Goal: Find specific fact: Find specific fact

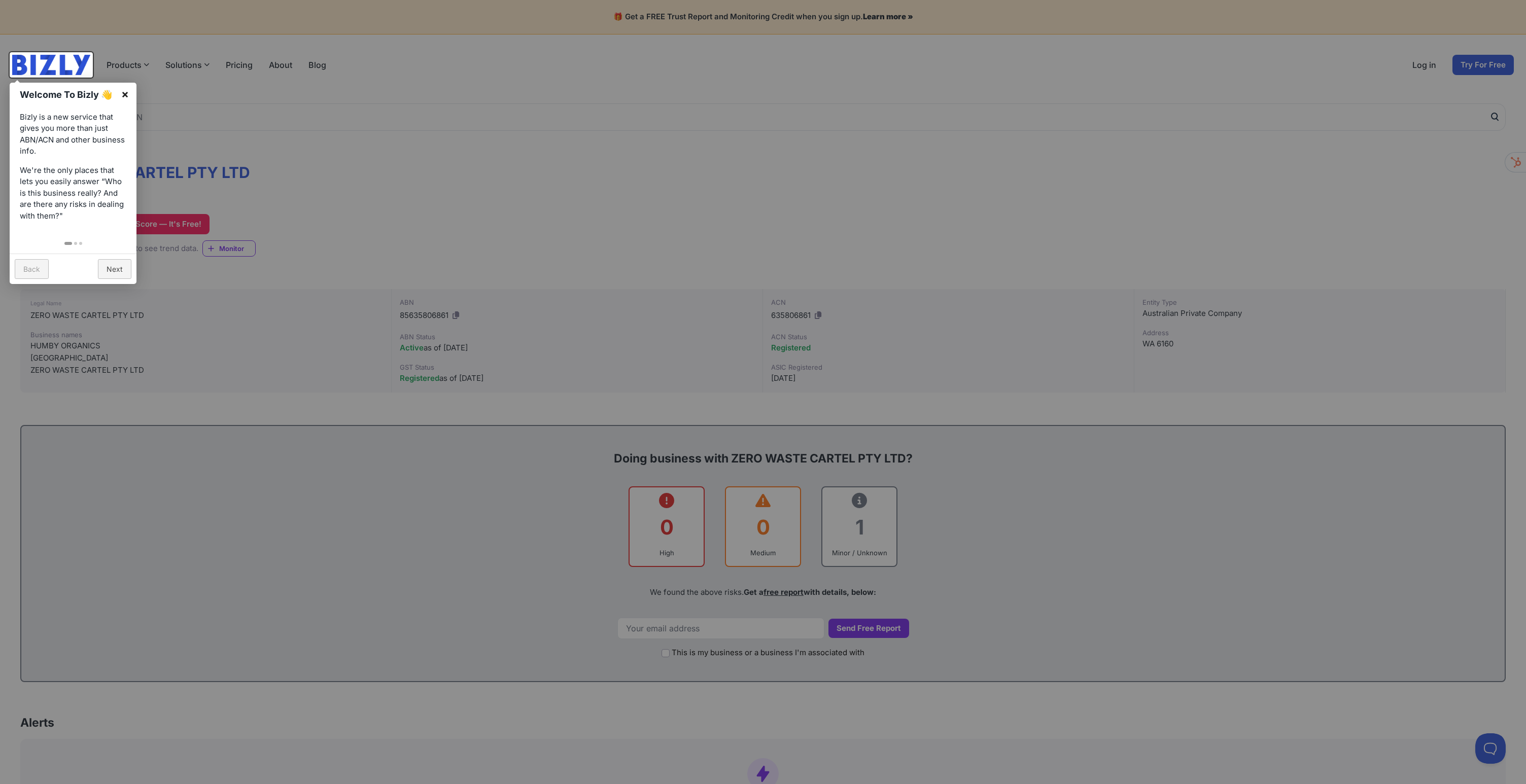
click at [124, 96] on link "×" at bounding box center [125, 94] width 23 height 23
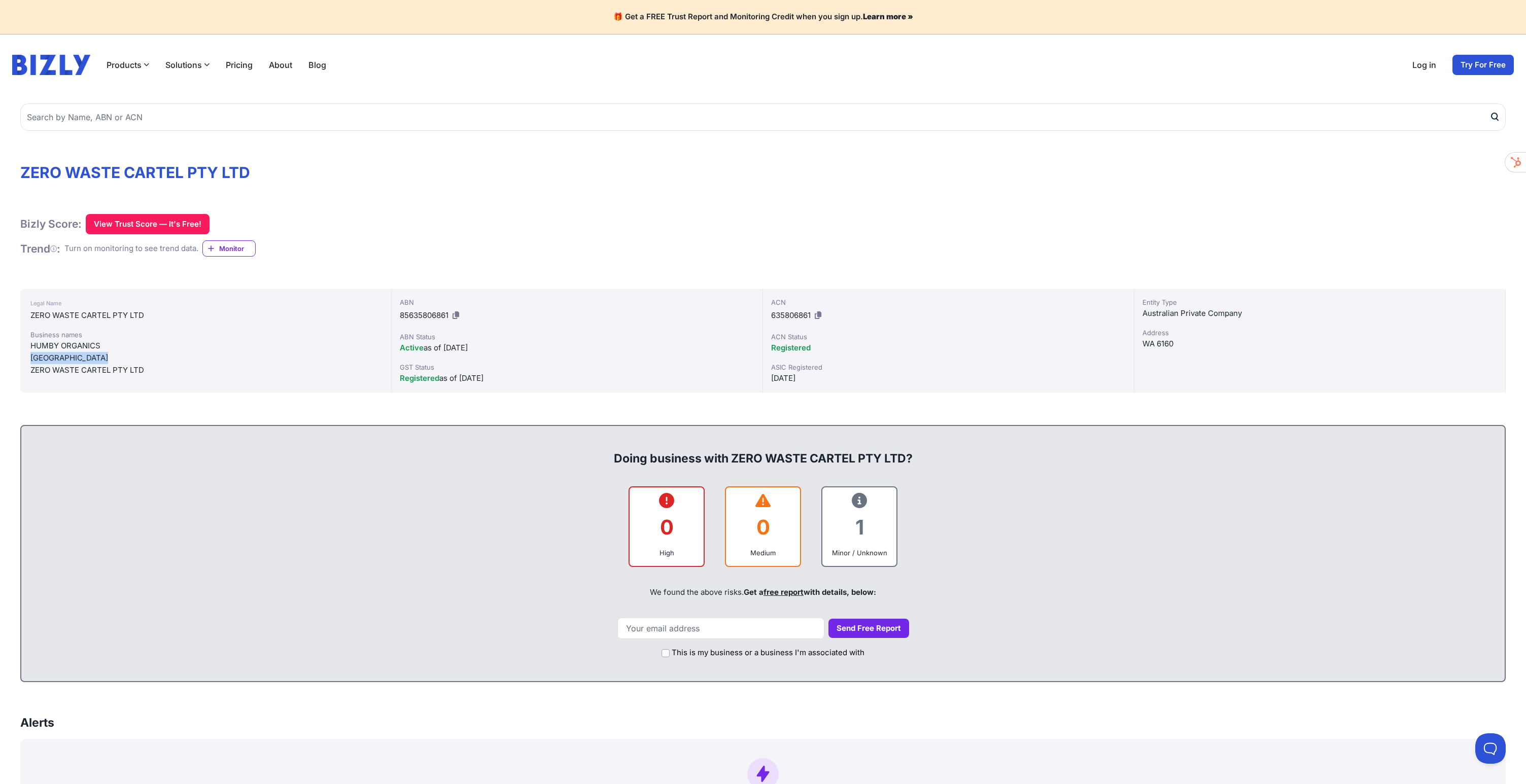
drag, startPoint x: 109, startPoint y: 358, endPoint x: 28, endPoint y: 363, distance: 81.2
click at [28, 363] on div "Legal Name ZERO WASTE CARTEL PTY LTD Business names HUMBY ORGANICS [GEOGRAPHIC_…" at bounding box center [205, 341] width 371 height 103
copy div "[GEOGRAPHIC_DATA]"
click at [139, 373] on div "ZERO WASTE CARTEL PTY LTD" at bounding box center [205, 370] width 351 height 12
drag, startPoint x: 99, startPoint y: 347, endPoint x: 21, endPoint y: 341, distance: 78.2
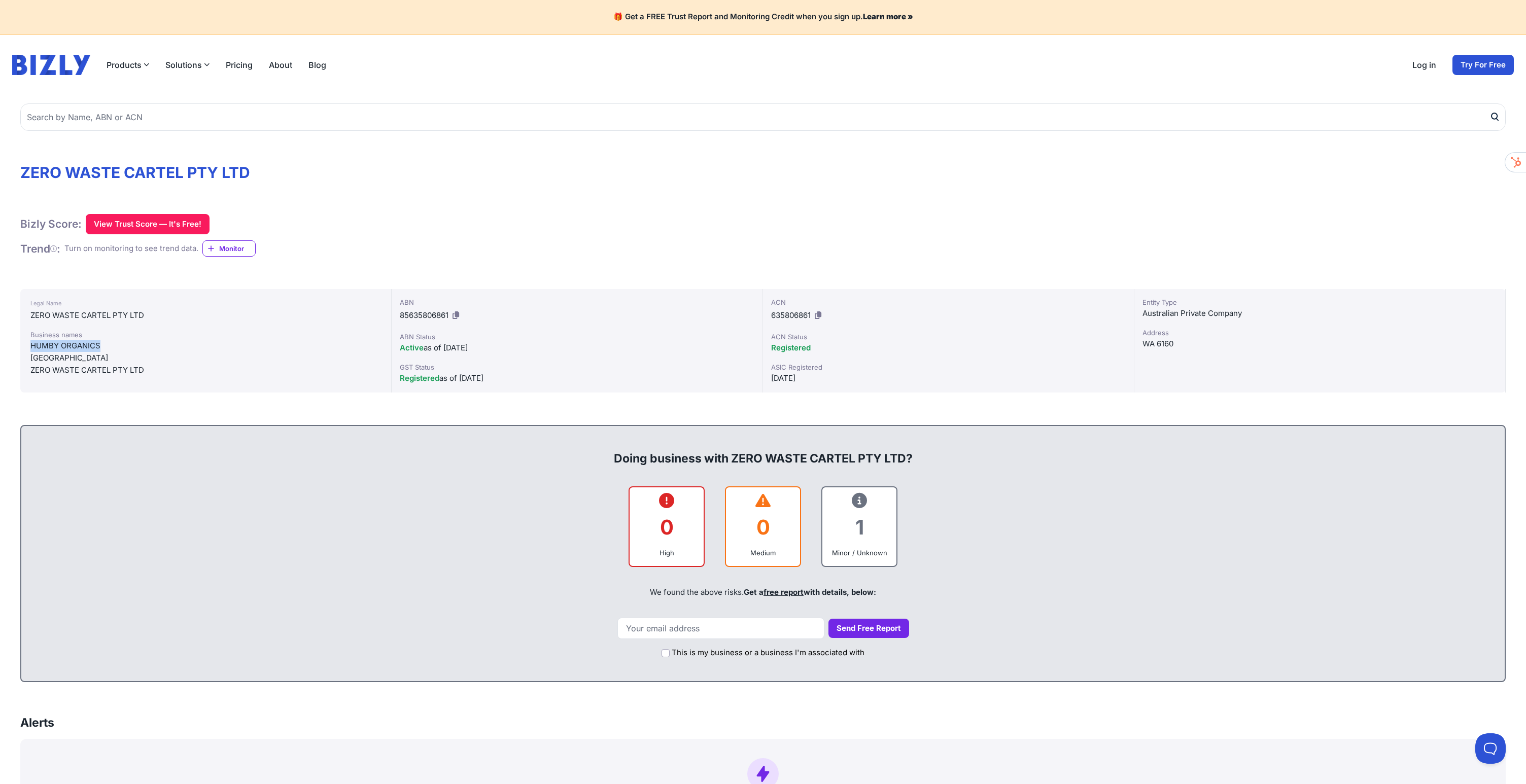
click at [21, 341] on div "Legal Name ZERO WASTE CARTEL PTY LTD Business names HUMBY ORGANICS NORTHFIELD S…" at bounding box center [205, 341] width 371 height 103
copy div "HUMBY ORGANICS"
drag, startPoint x: 141, startPoint y: 372, endPoint x: 30, endPoint y: 368, distance: 111.1
click at [30, 368] on div "ZERO WASTE CARTEL PTY LTD" at bounding box center [205, 370] width 351 height 12
click at [39, 367] on div "ZERO WASTE CARTEL PTY LTD" at bounding box center [205, 370] width 351 height 12
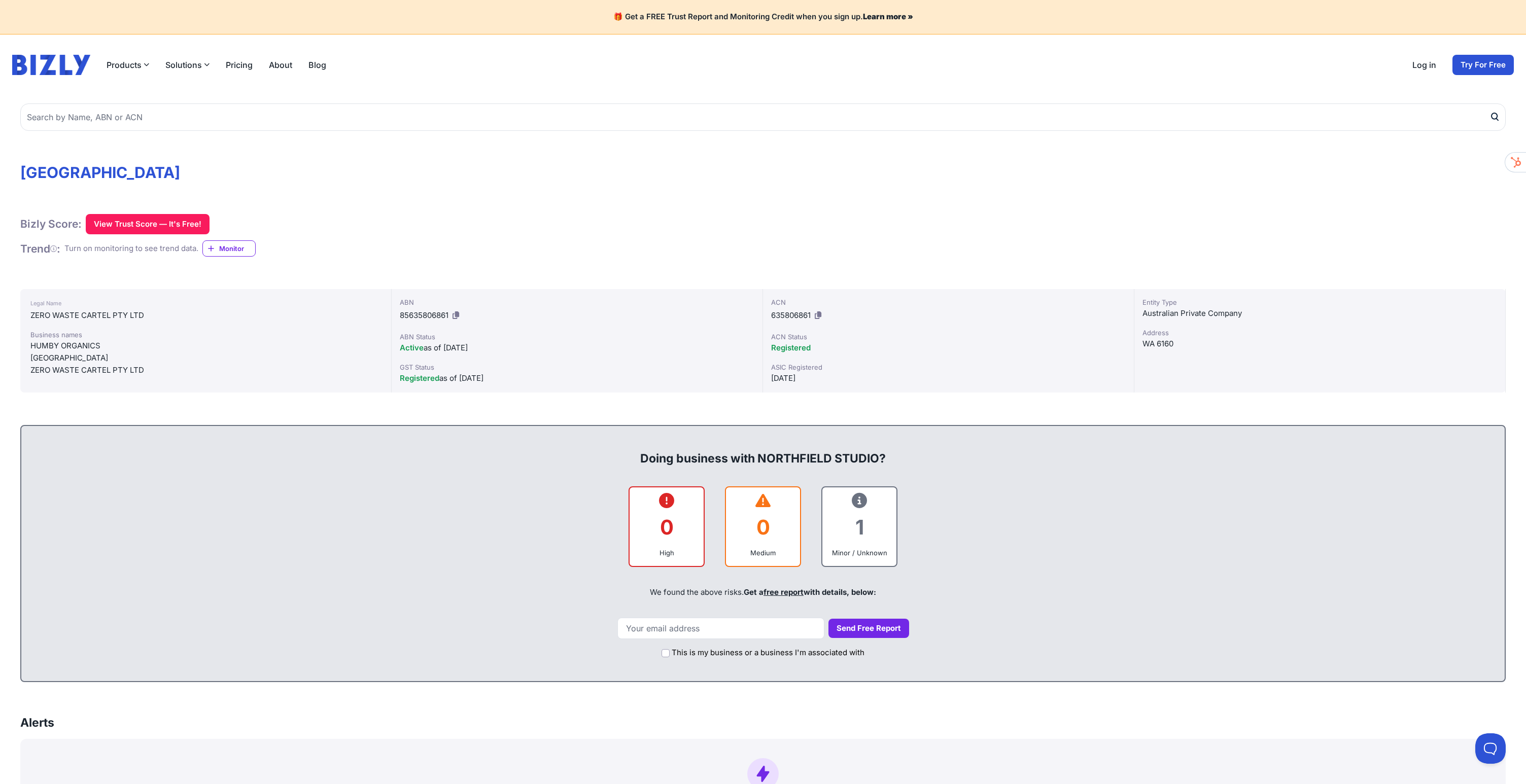
click at [64, 346] on div "HUMBY ORGANICS" at bounding box center [205, 346] width 351 height 12
copy div "HUMBY ORGANICS"
click at [76, 359] on div "[GEOGRAPHIC_DATA]" at bounding box center [205, 358] width 351 height 12
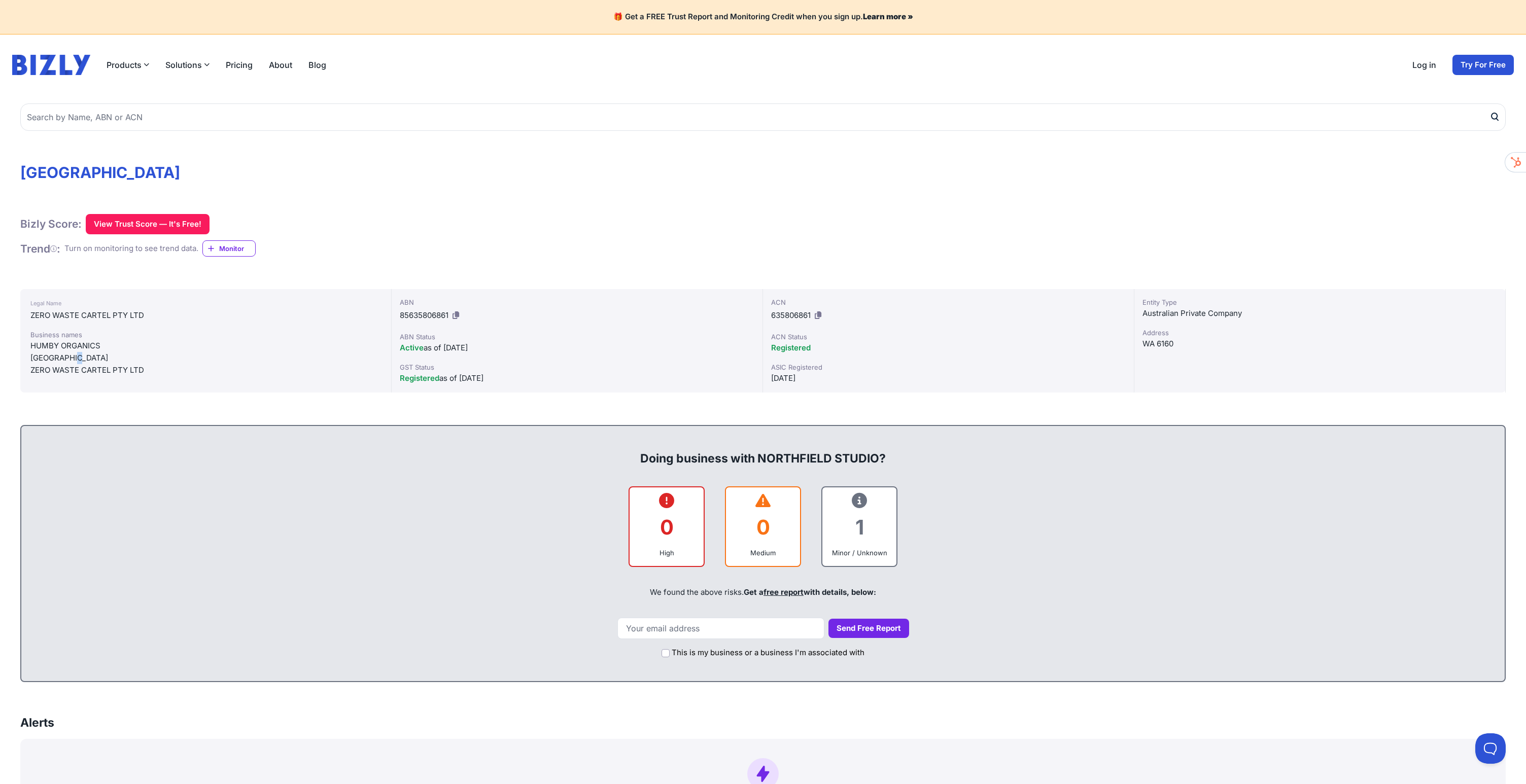
click at [76, 359] on div "[GEOGRAPHIC_DATA]" at bounding box center [205, 358] width 351 height 12
copy div "[GEOGRAPHIC_DATA]"
